Goal: Task Accomplishment & Management: Use online tool/utility

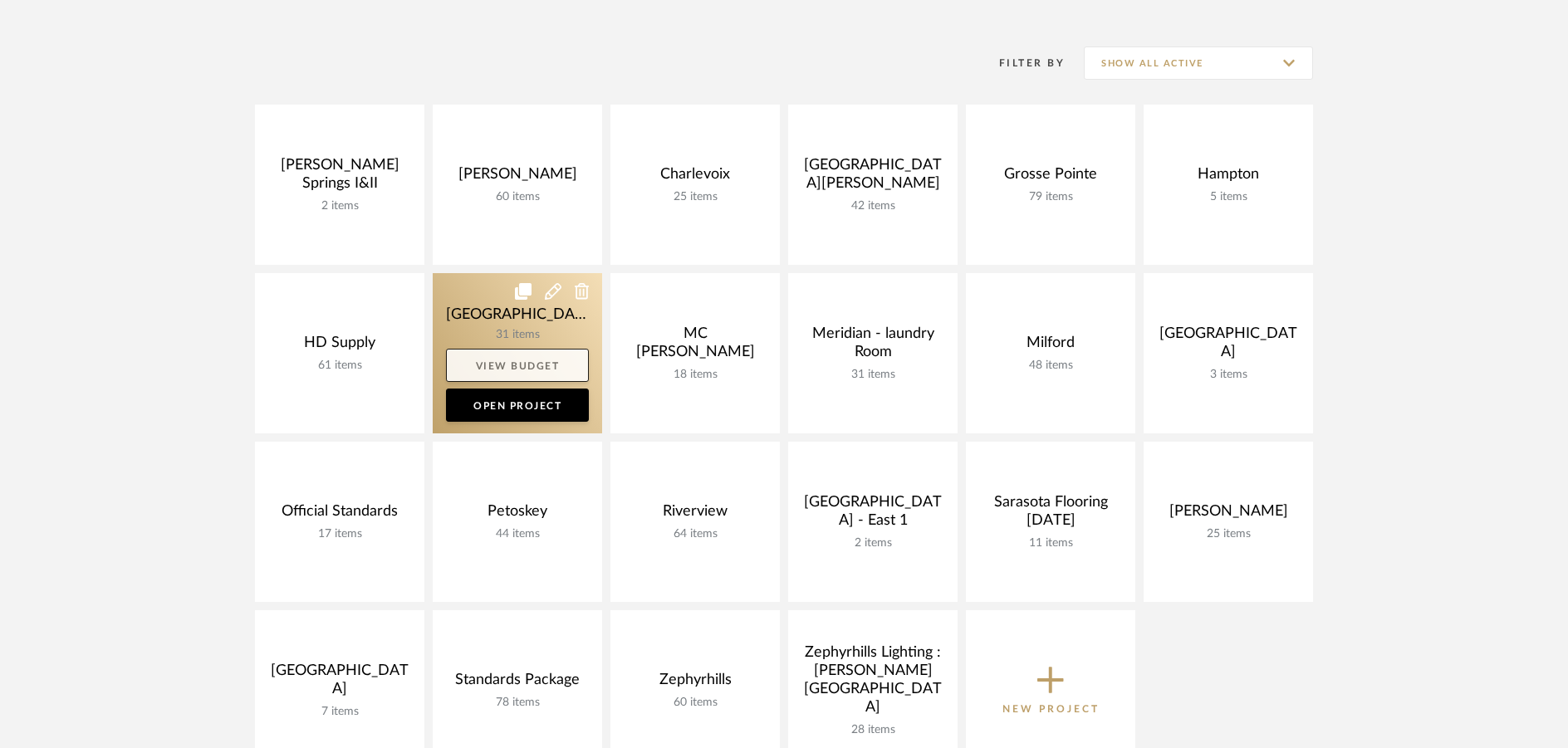
scroll to position [332, 0]
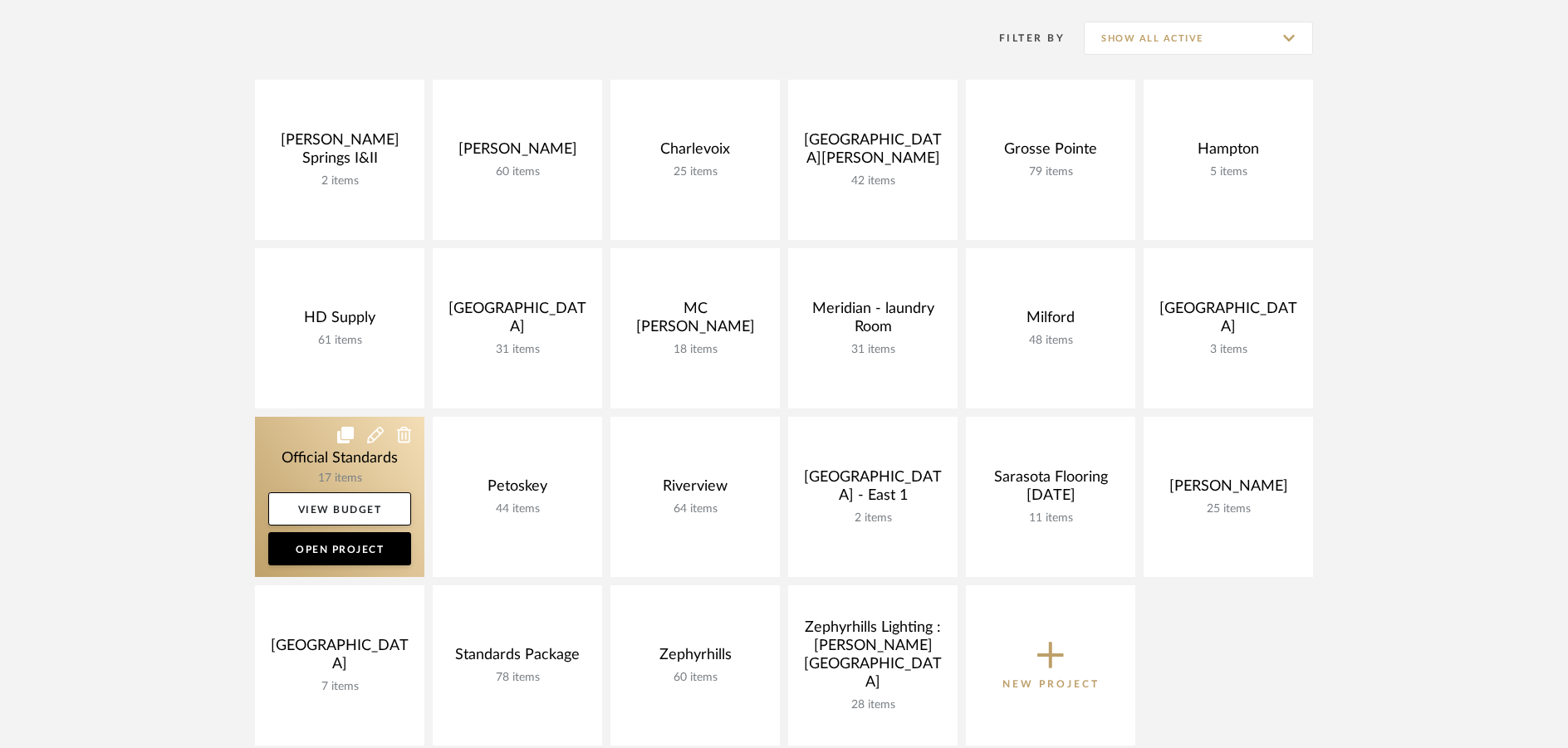
click at [314, 447] on link at bounding box center [340, 497] width 170 height 161
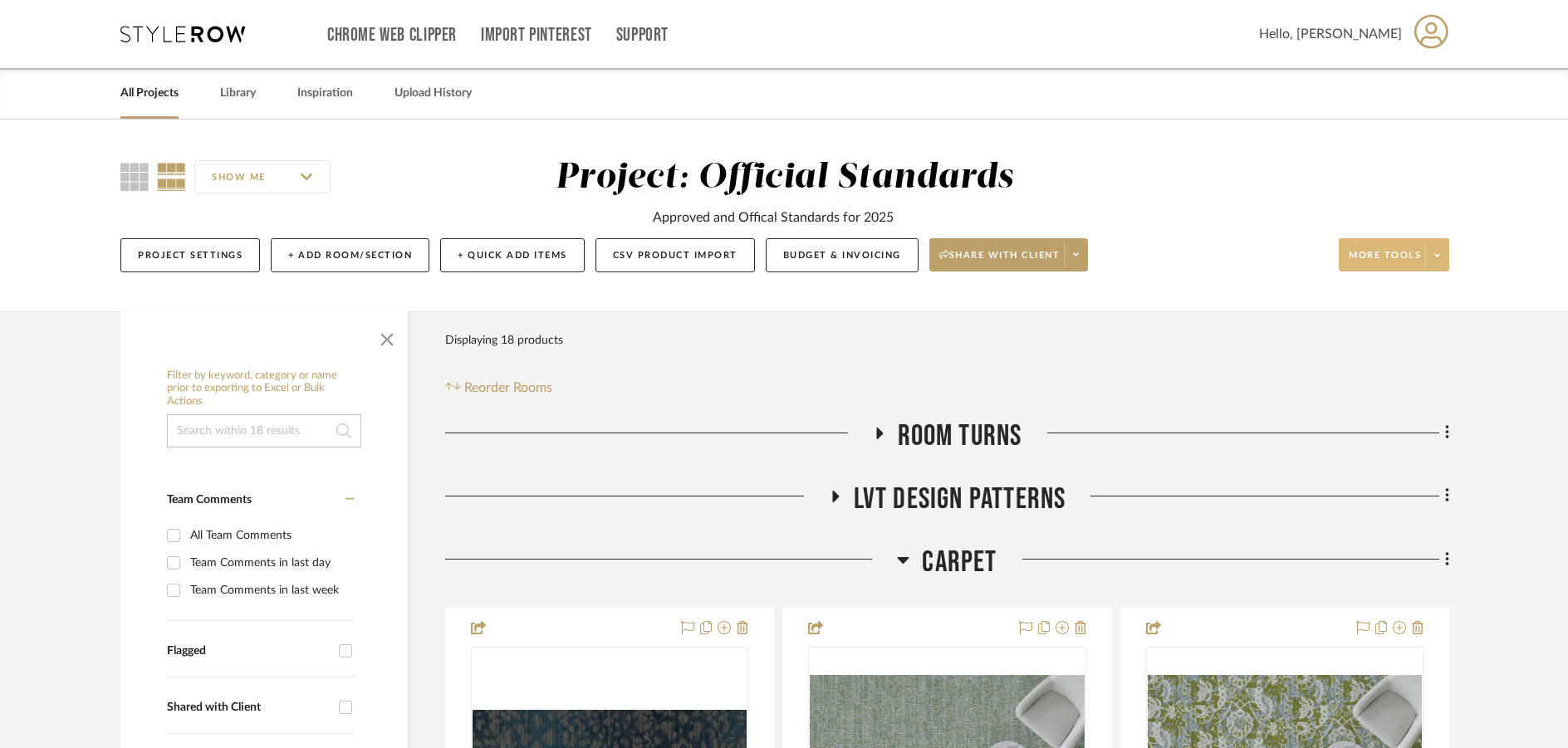
click at [1439, 244] on span at bounding box center [1437, 255] width 23 height 25
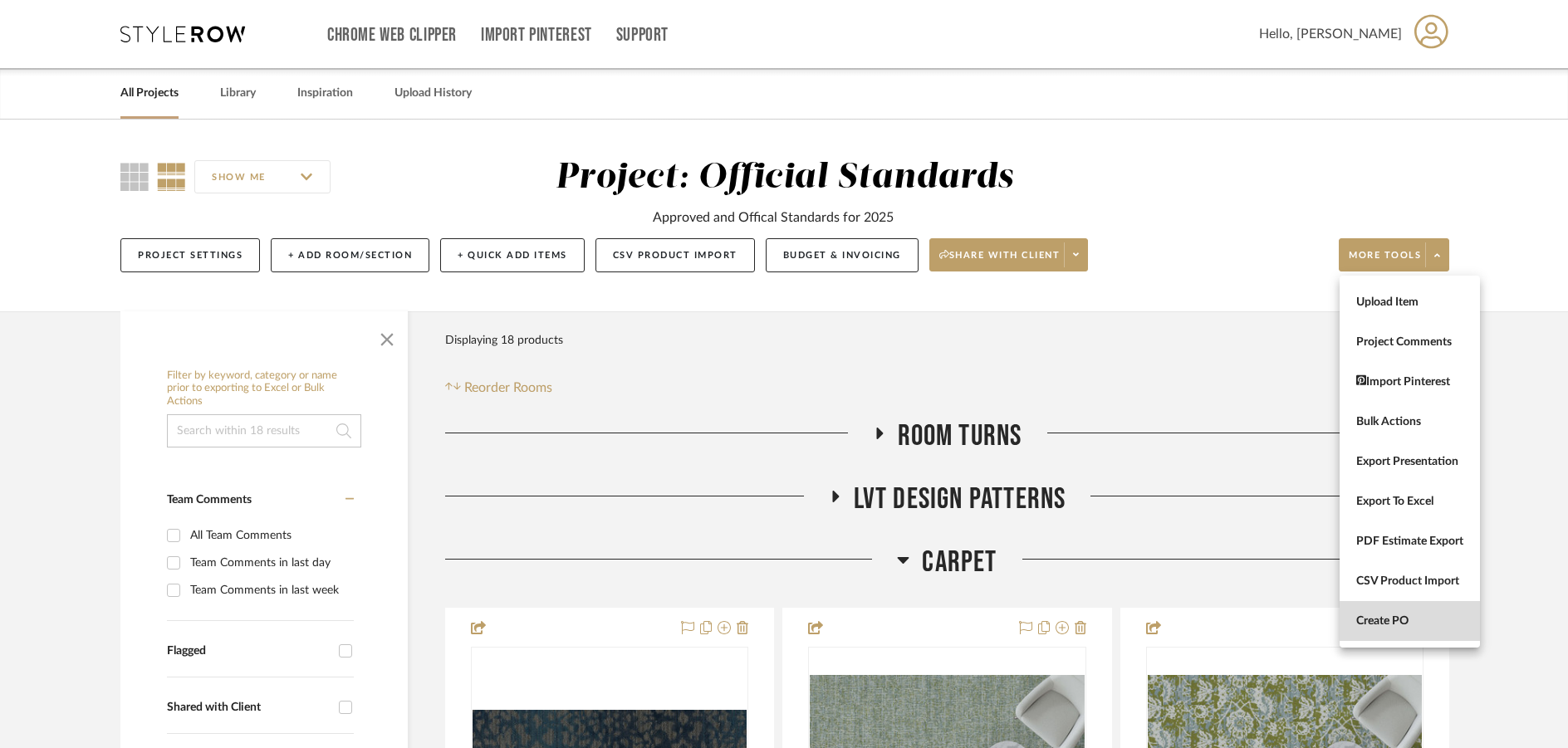
click at [1368, 633] on button "Create PO" at bounding box center [1410, 621] width 140 height 40
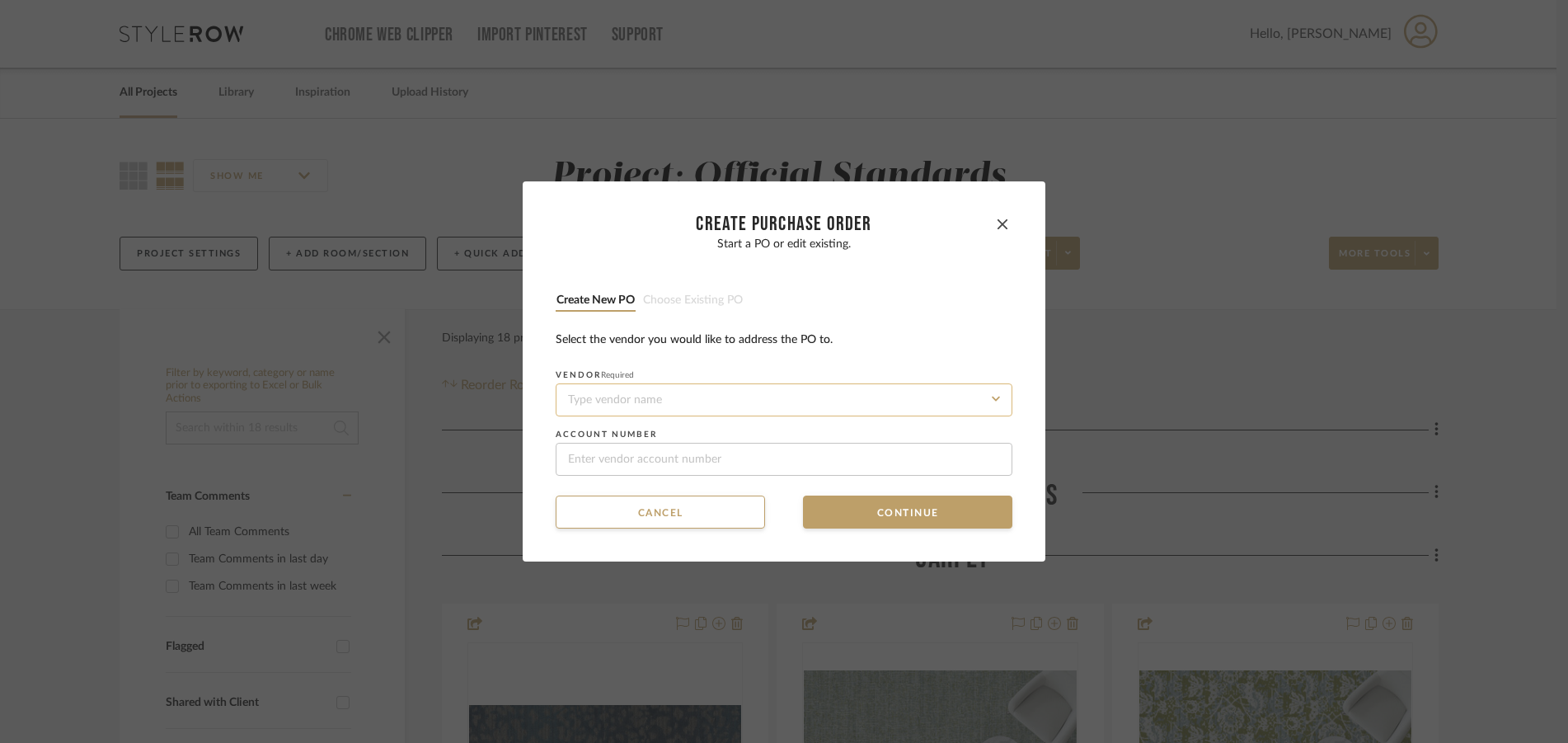
click at [666, 396] on input at bounding box center [784, 400] width 456 height 33
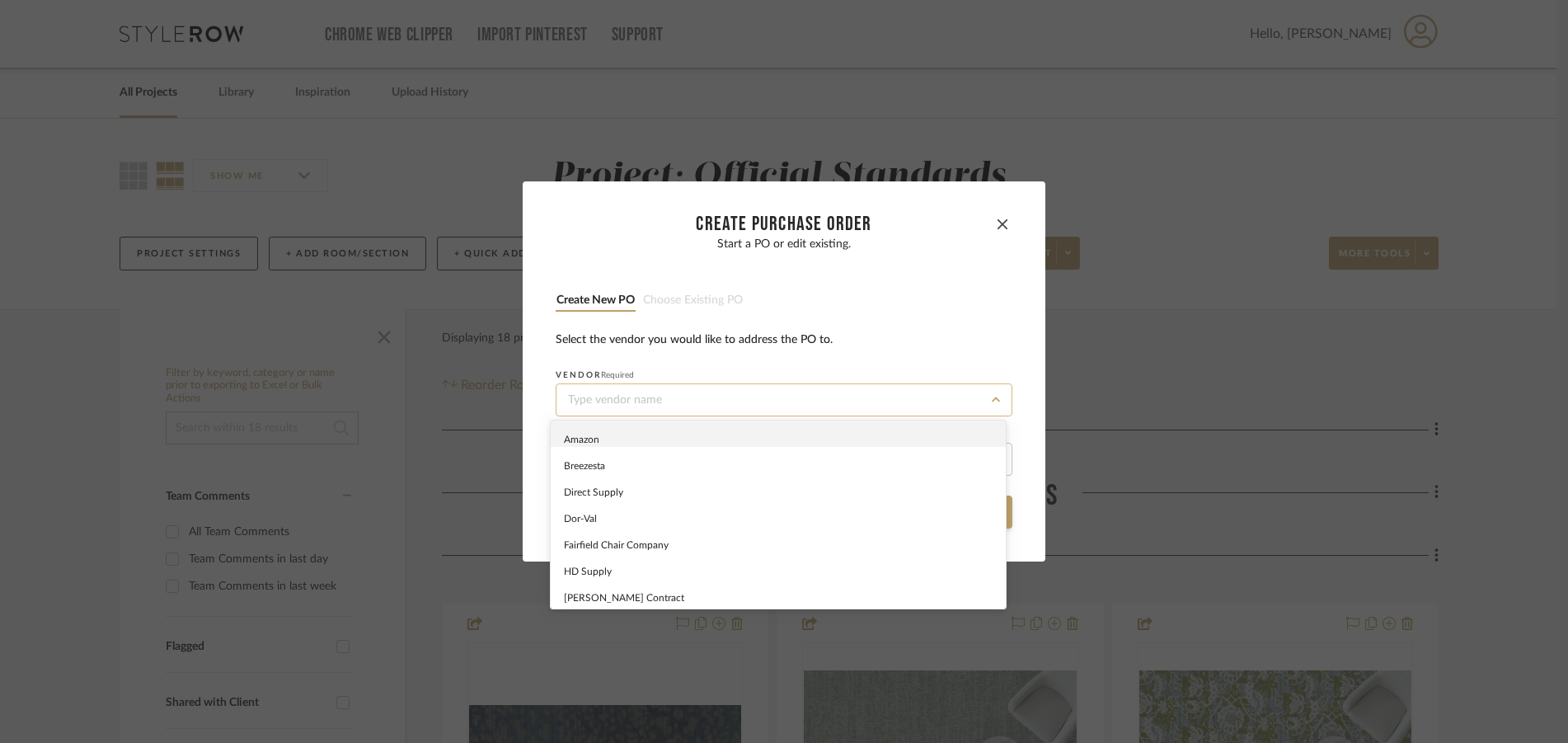
click at [666, 396] on input at bounding box center [784, 400] width 456 height 33
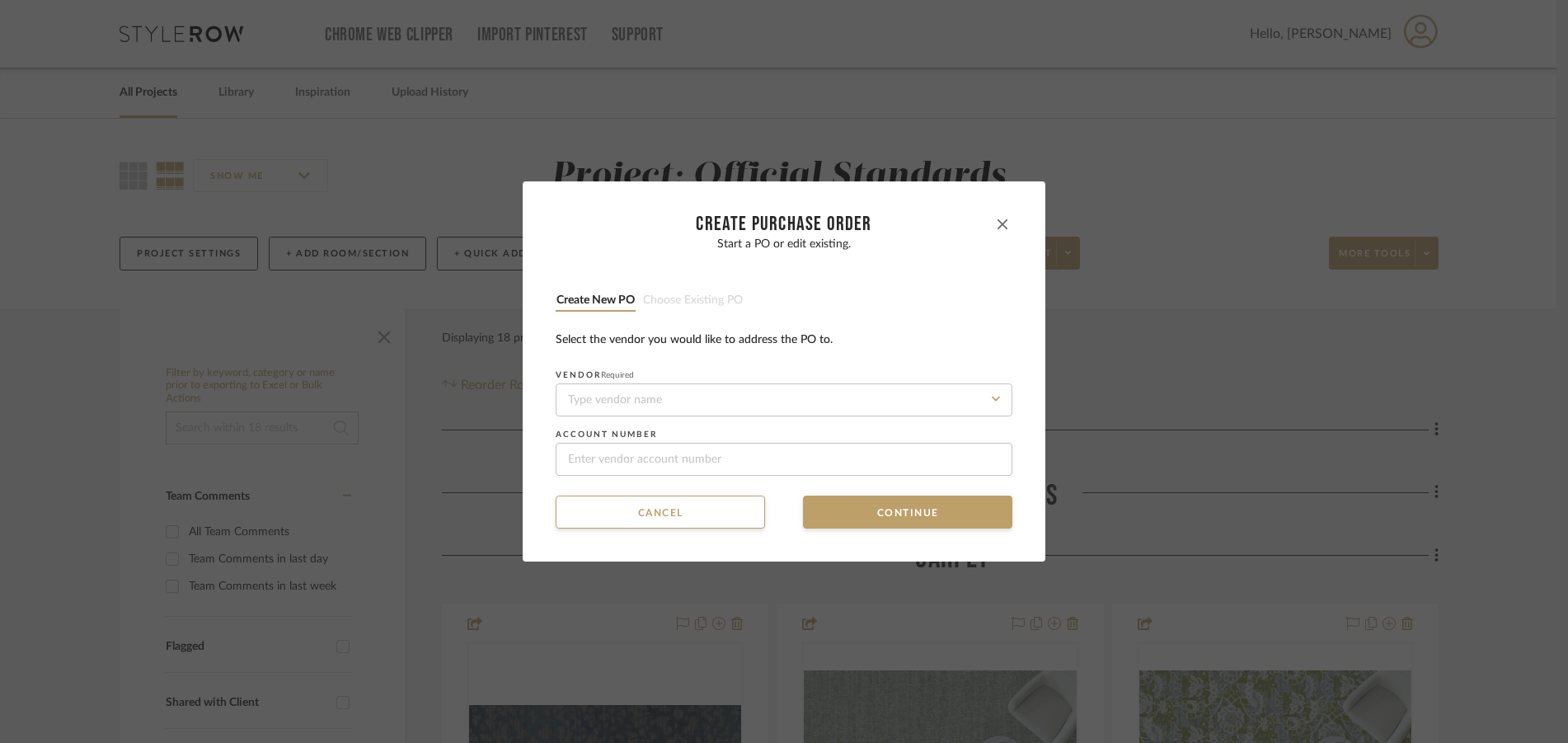
click at [998, 222] on icon "button" at bounding box center [1002, 223] width 10 height 10
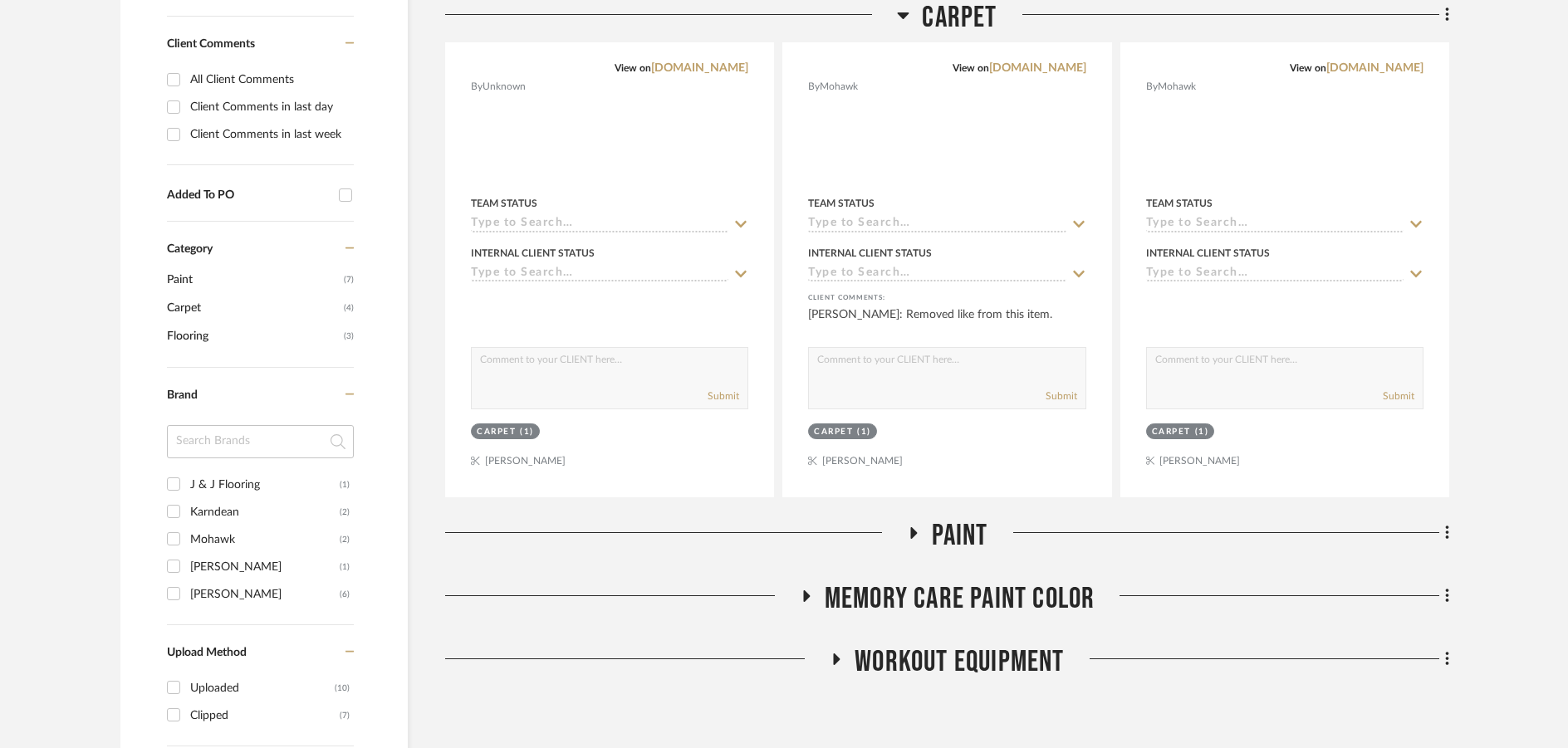
scroll to position [1162, 0]
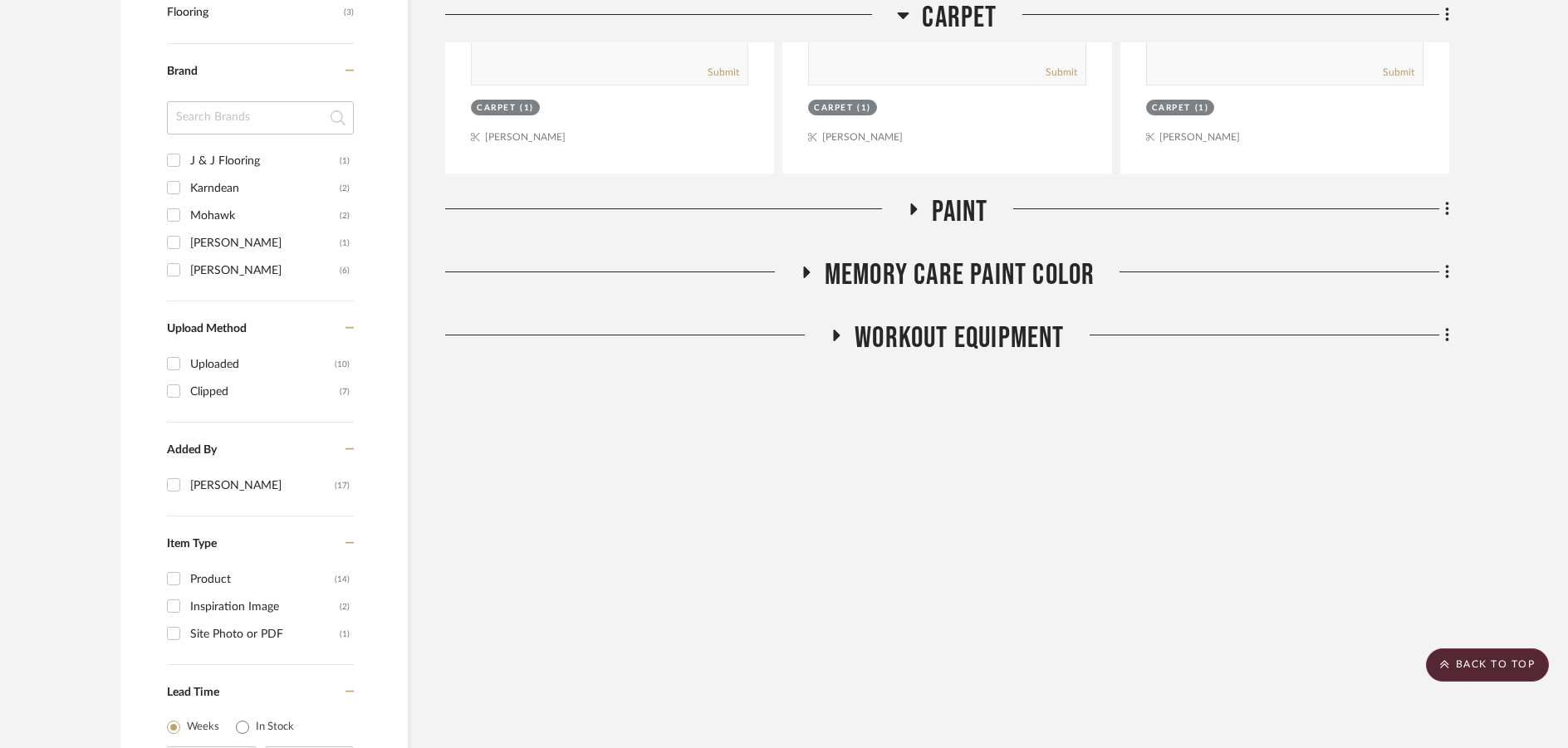
click at [913, 197] on h3 "Paint" at bounding box center [947, 212] width 81 height 36
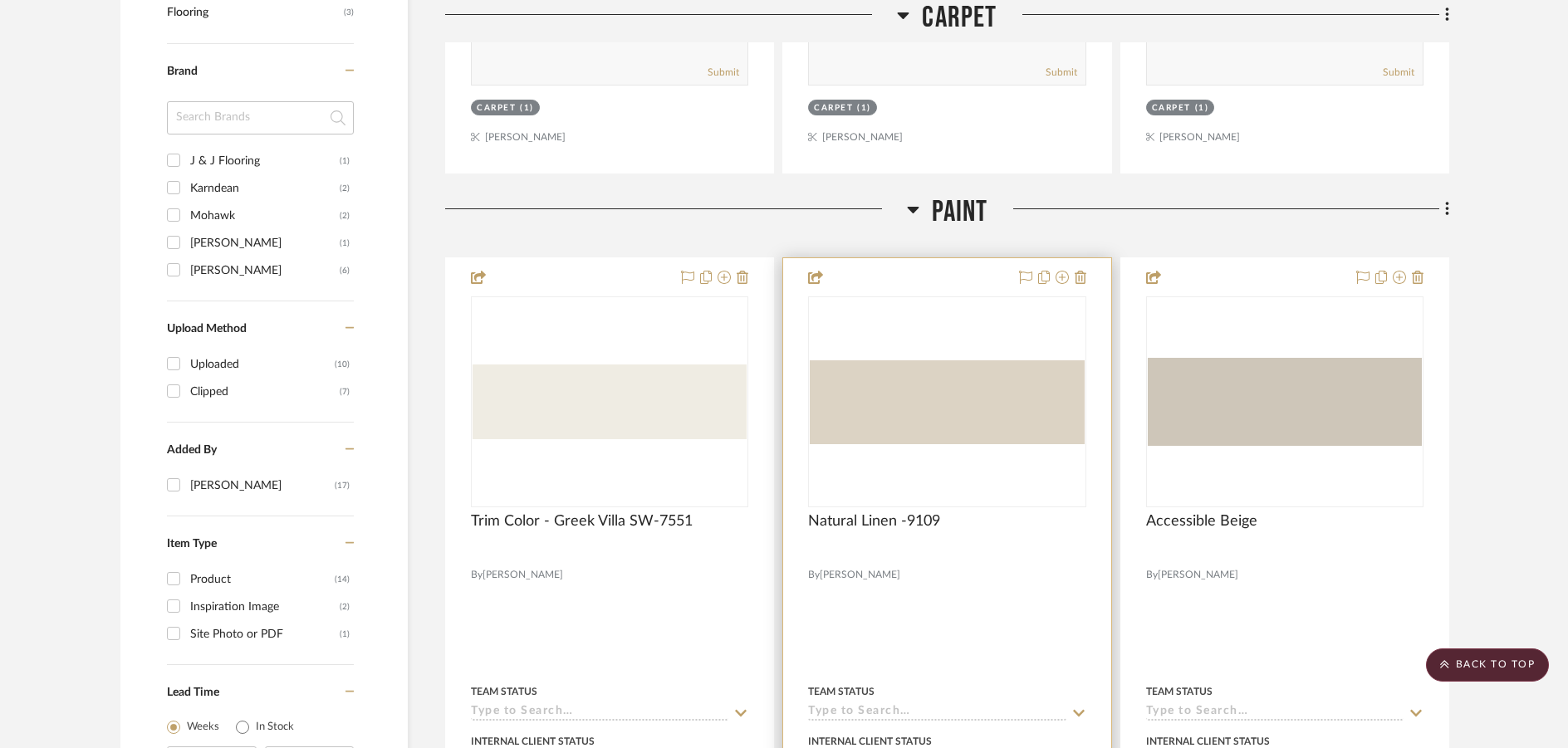
click at [877, 406] on img "0" at bounding box center [947, 403] width 274 height 84
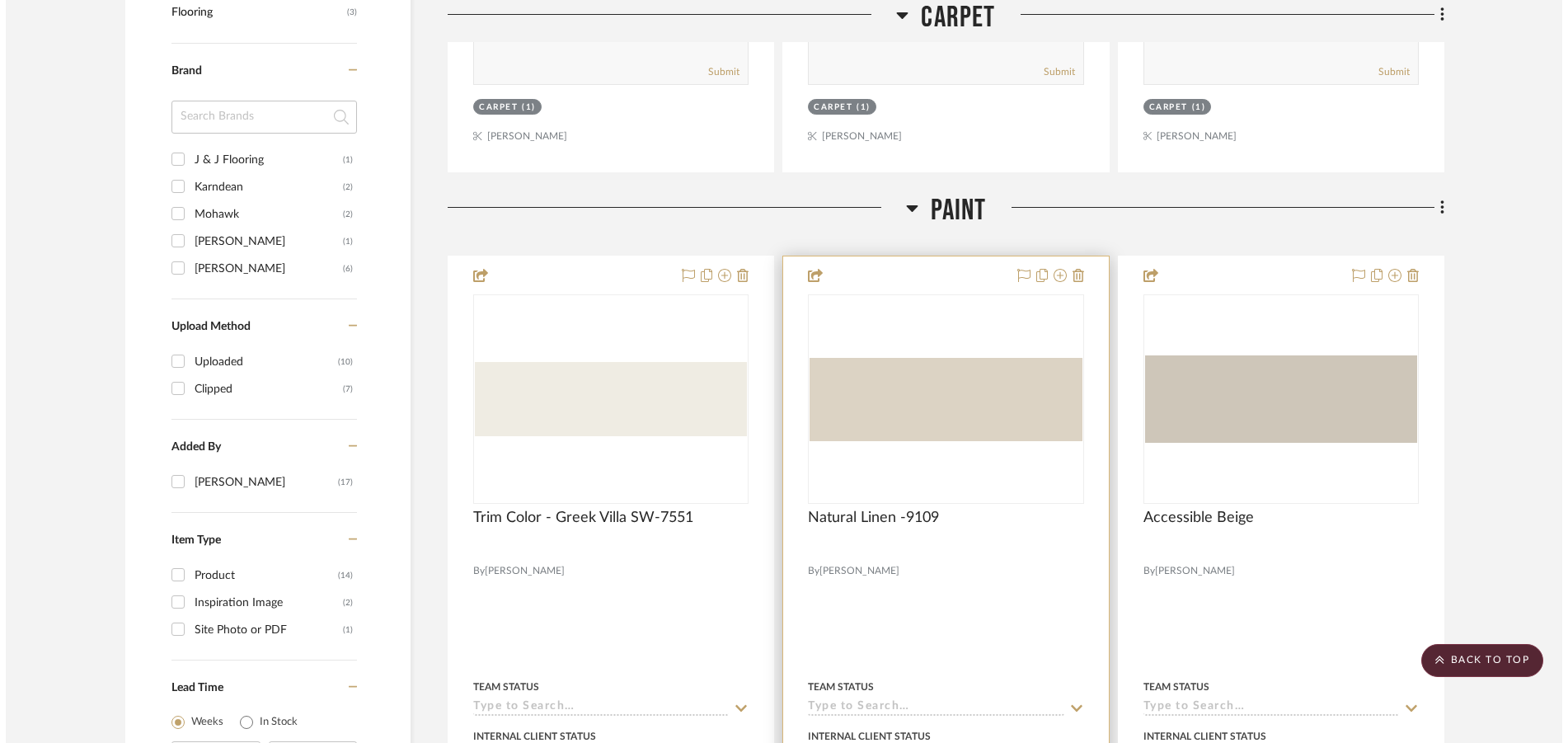
scroll to position [0, 0]
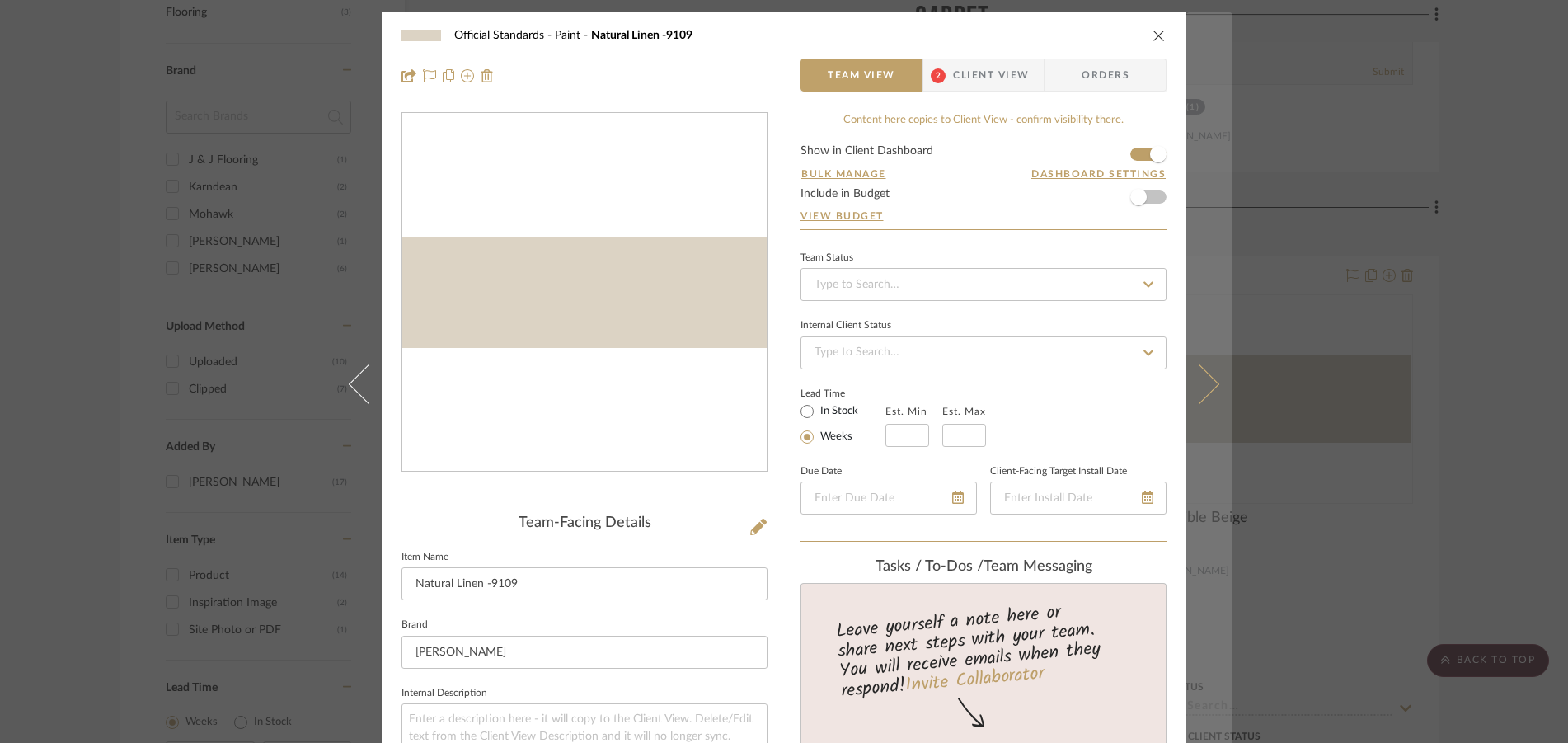
click at [1213, 379] on button at bounding box center [1210, 384] width 46 height 743
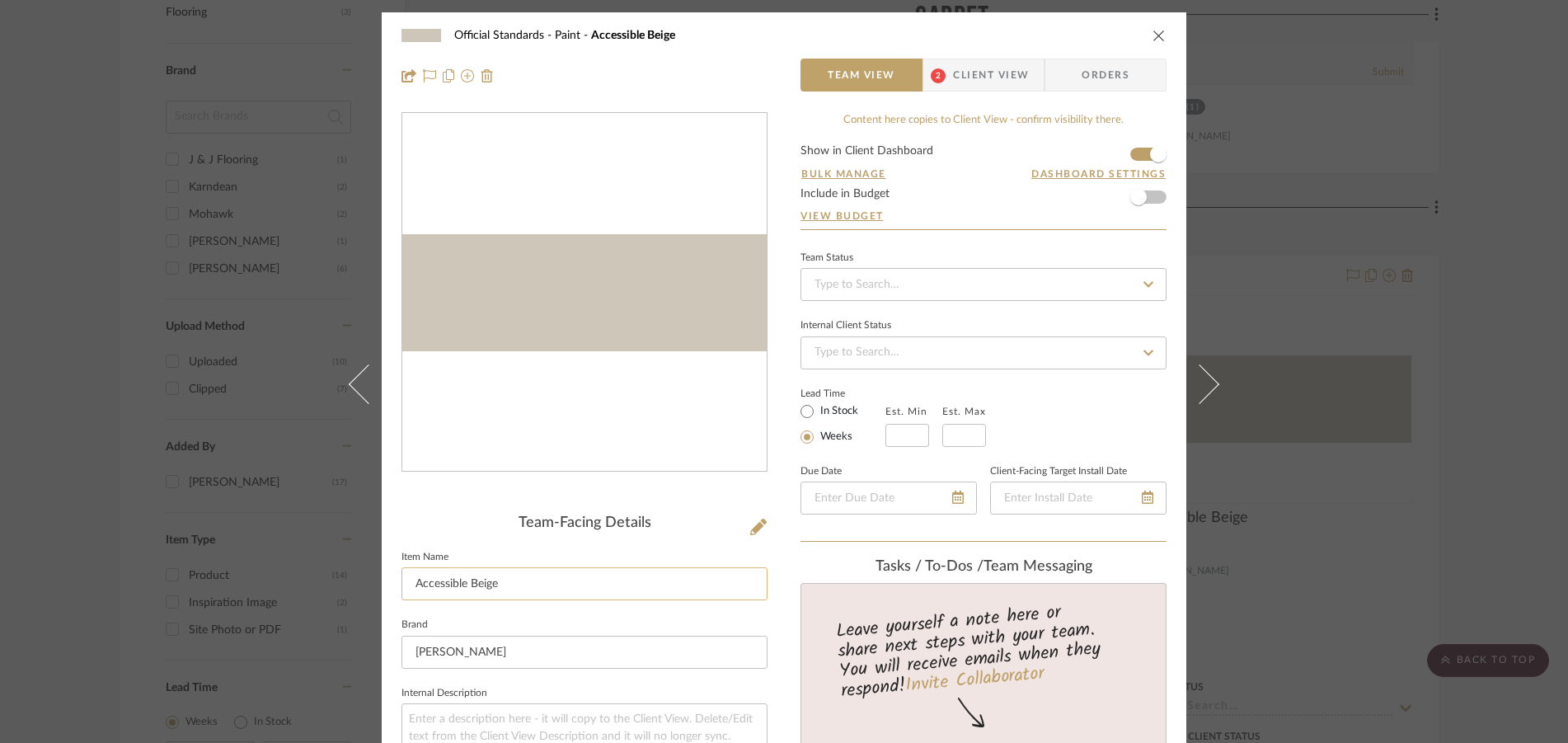
click at [427, 583] on input "Accessible Beige" at bounding box center [584, 583] width 366 height 33
click at [1153, 39] on icon "close" at bounding box center [1159, 35] width 13 height 13
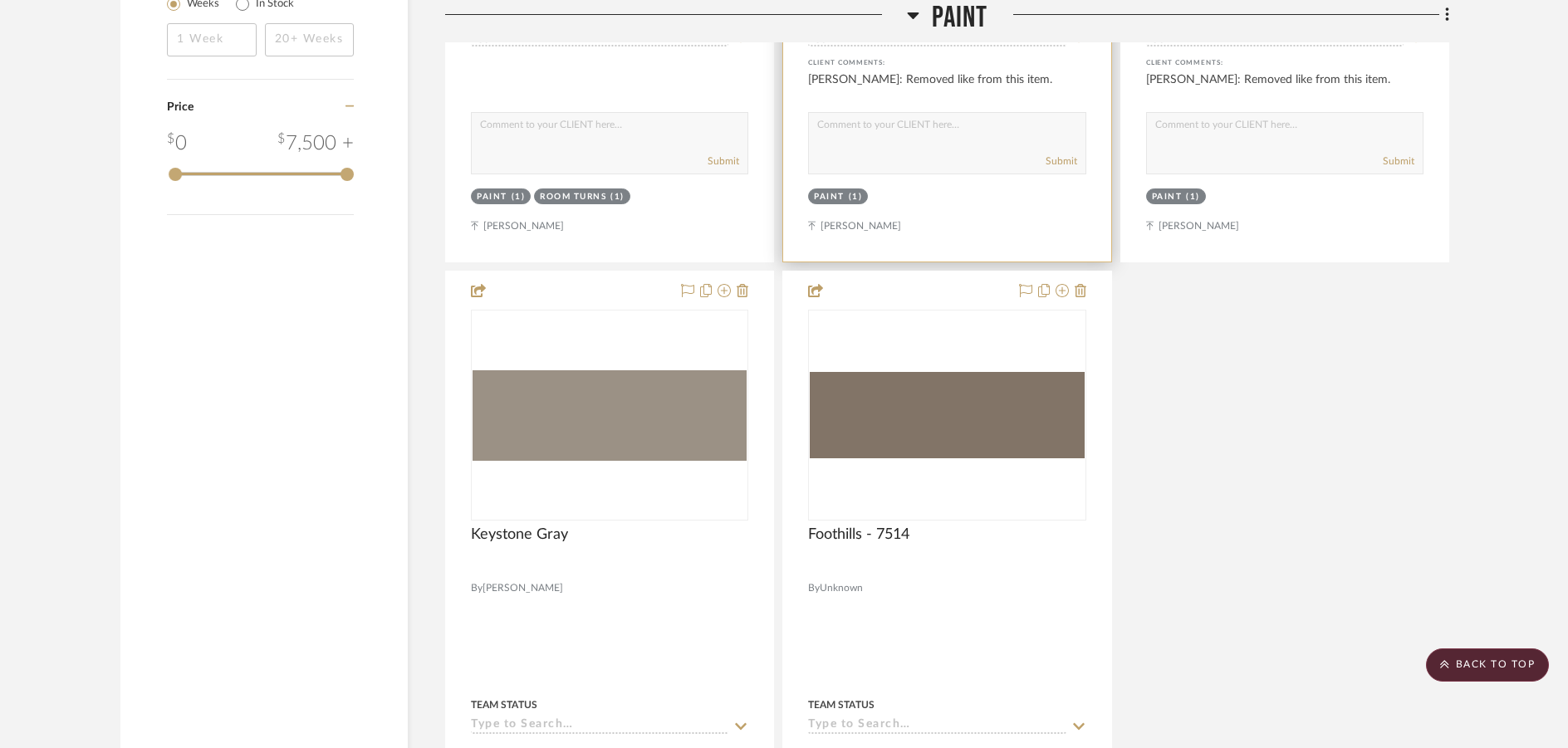
scroll to position [1827, 0]
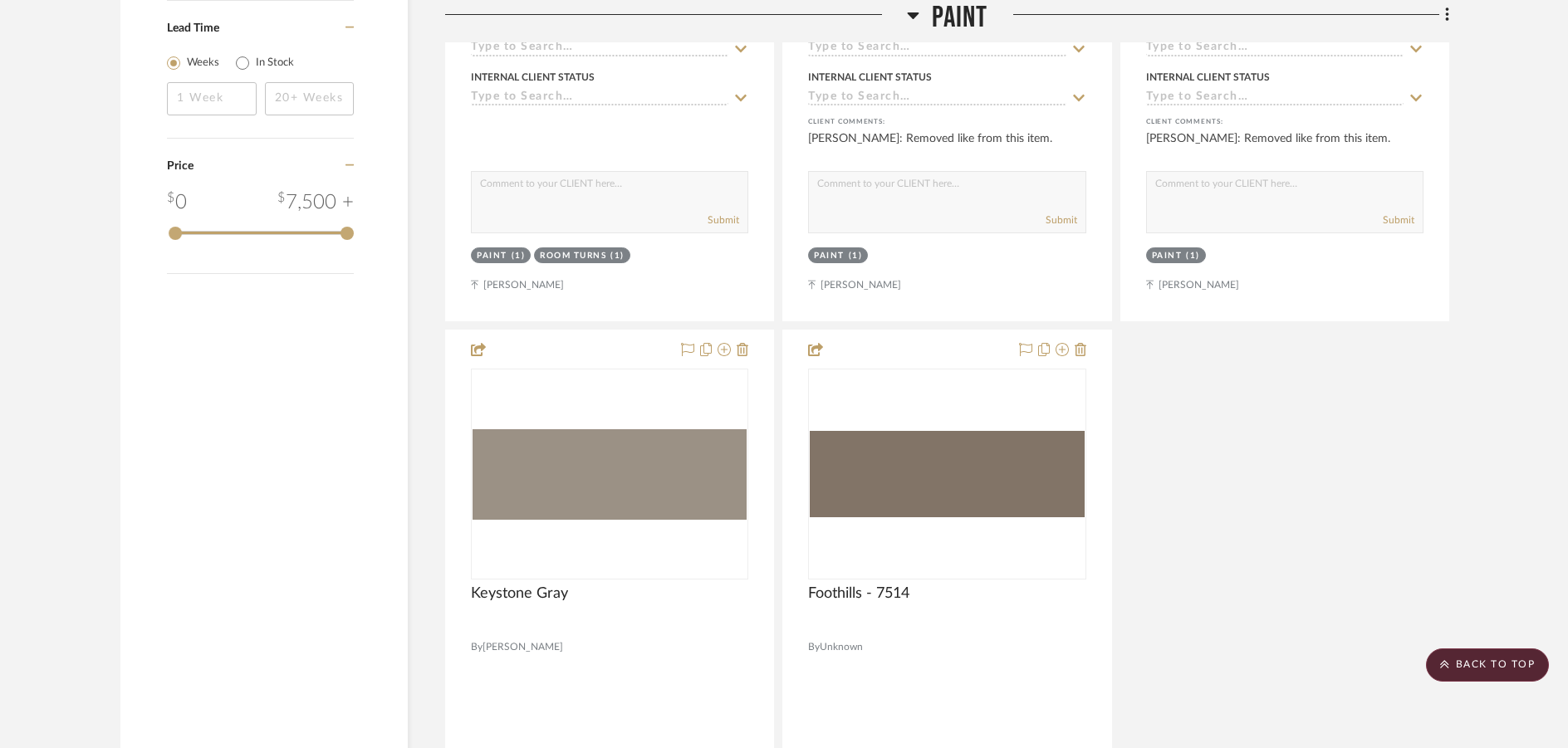
click at [1323, 594] on div "Trim Color - Greek Villa SW-7551 By [PERSON_NAME] Team Status Internal Client S…" at bounding box center [947, 325] width 1005 height 1465
